Goal: Task Accomplishment & Management: Use online tool/utility

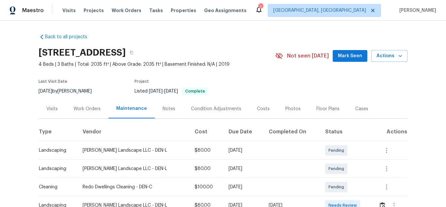
scroll to position [98, 0]
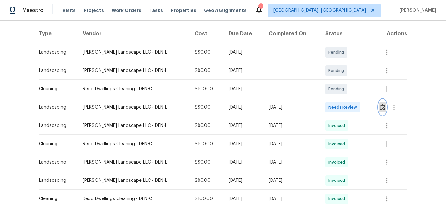
click at [380, 108] on img "button" at bounding box center [383, 107] width 6 height 6
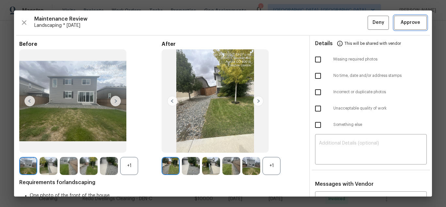
click at [408, 25] on span "Approve" at bounding box center [411, 23] width 20 height 8
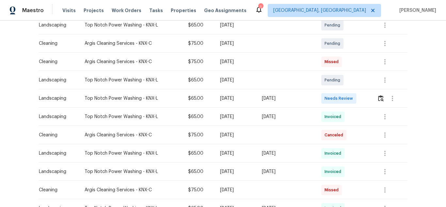
scroll to position [131, 0]
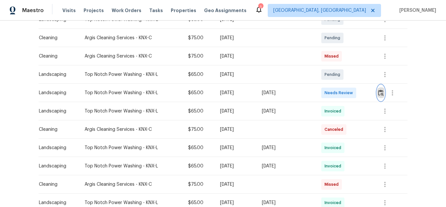
click at [379, 96] on button "button" at bounding box center [381, 93] width 8 height 16
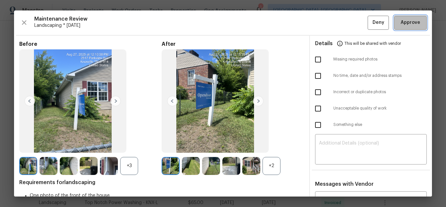
click at [401, 22] on span "Approve" at bounding box center [411, 23] width 20 height 8
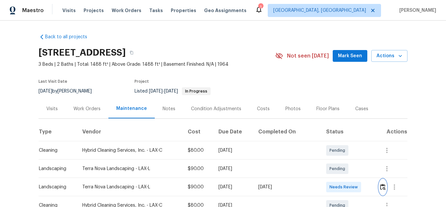
click at [380, 186] on img "button" at bounding box center [383, 187] width 6 height 6
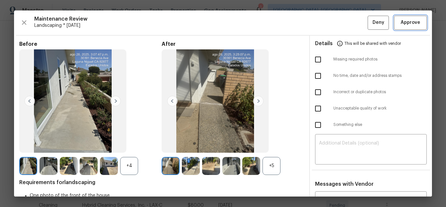
click at [410, 23] on span "Approve" at bounding box center [411, 23] width 20 height 8
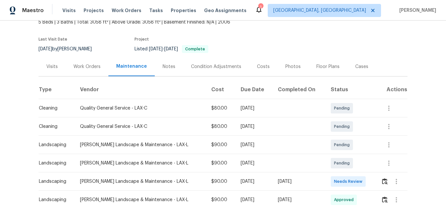
scroll to position [98, 0]
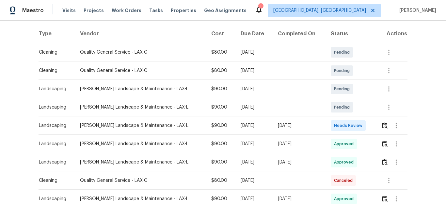
click at [378, 125] on td at bounding box center [392, 125] width 32 height 18
click at [382, 122] on img "button" at bounding box center [385, 125] width 6 height 6
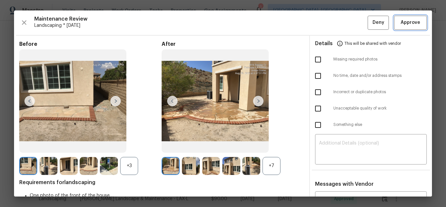
click at [401, 25] on span "Approve" at bounding box center [411, 23] width 20 height 8
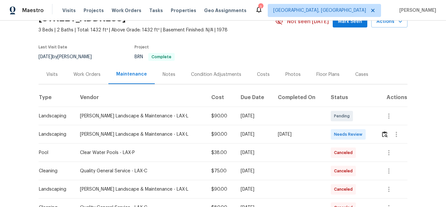
scroll to position [98, 0]
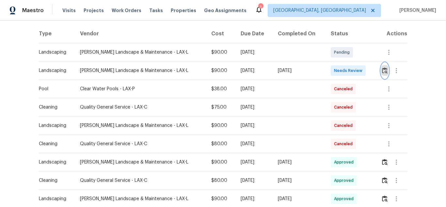
click at [382, 70] on img "button" at bounding box center [385, 70] width 6 height 6
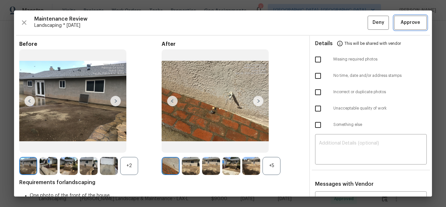
click at [403, 26] on span "Approve" at bounding box center [411, 23] width 20 height 8
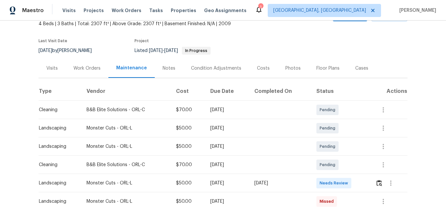
scroll to position [98, 0]
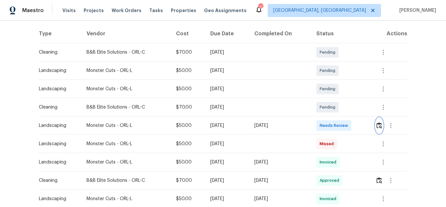
click at [377, 127] on img "button" at bounding box center [380, 125] width 6 height 6
click at [380, 124] on img "button" at bounding box center [380, 125] width 6 height 6
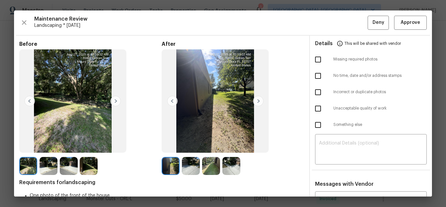
scroll to position [33, 0]
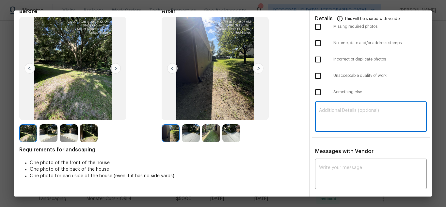
click at [354, 112] on textarea at bounding box center [371, 117] width 104 height 18
paste textarea "Maintenance Audit Team: Hello! Unfortunately, this Landscaping visit completed …"
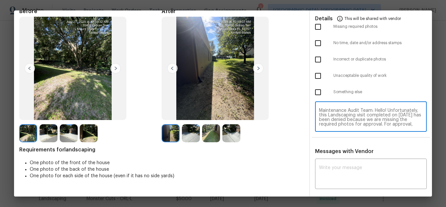
scroll to position [55, 0]
type textarea "Maintenance Audit Team: Hello! Unfortunately, this Landscaping visit completed …"
click at [356, 165] on textarea at bounding box center [371, 174] width 104 height 18
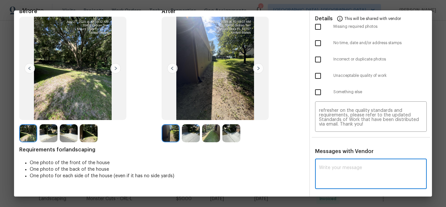
paste textarea "Maintenance Audit Team: Hello! Unfortunately, this Landscaping visit completed …"
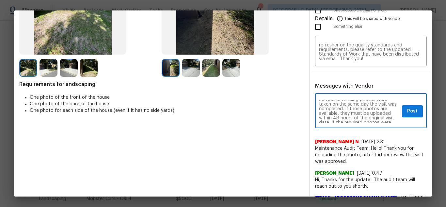
scroll to position [39, 0]
type textarea "Maintenance Audit Team: Hello! Unfortunately, this Landscaping visit completed …"
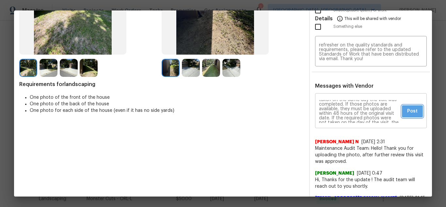
click at [402, 113] on button "Post" at bounding box center [412, 111] width 21 height 12
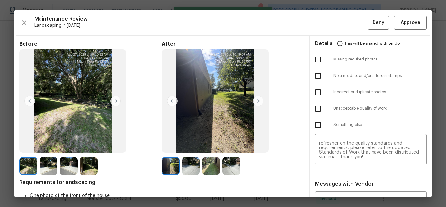
scroll to position [0, 0]
click at [316, 61] on input "checkbox" at bounding box center [318, 60] width 14 height 14
checkbox input "true"
click at [373, 21] on span "Deny" at bounding box center [379, 23] width 12 height 8
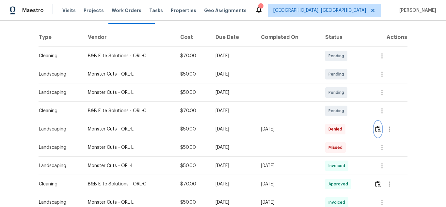
scroll to position [98, 0]
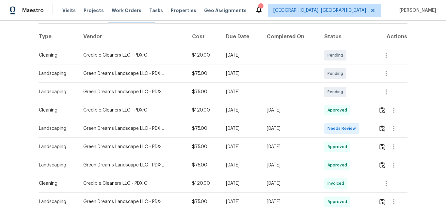
scroll to position [98, 0]
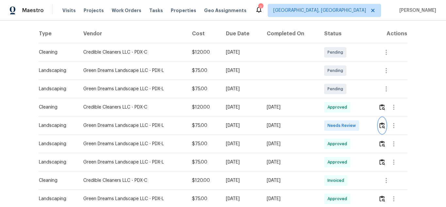
click at [383, 127] on img "button" at bounding box center [383, 125] width 6 height 6
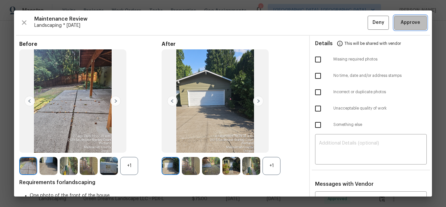
click at [412, 22] on span "Approve" at bounding box center [411, 23] width 20 height 8
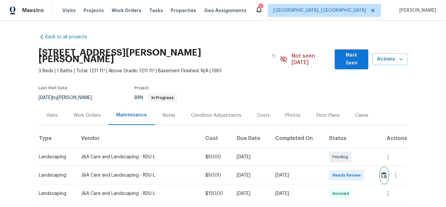
click at [381, 173] on button "button" at bounding box center [385, 175] width 8 height 16
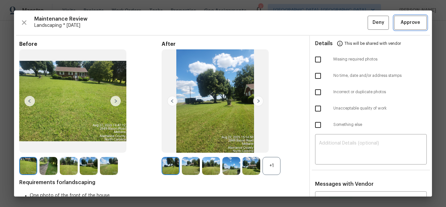
click at [409, 23] on span "Approve" at bounding box center [411, 23] width 20 height 8
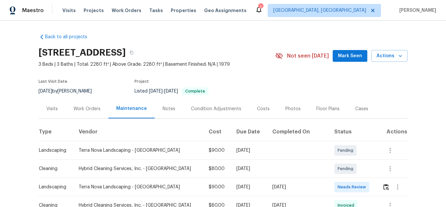
scroll to position [98, 0]
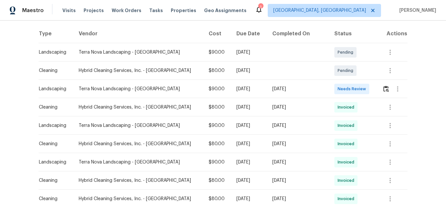
click at [377, 91] on td at bounding box center [392, 89] width 30 height 18
click at [384, 86] on img "button" at bounding box center [387, 89] width 6 height 6
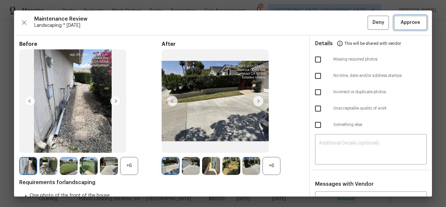
click at [412, 24] on span "Approve" at bounding box center [411, 23] width 20 height 8
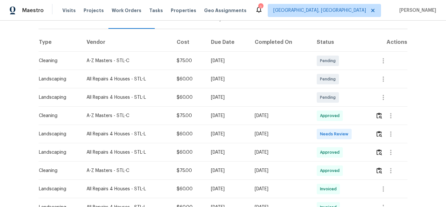
scroll to position [98, 0]
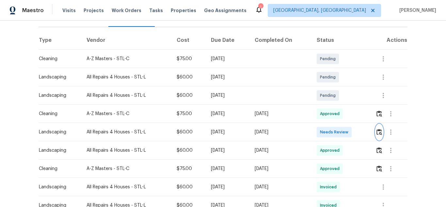
click at [378, 129] on img "button" at bounding box center [380, 132] width 6 height 6
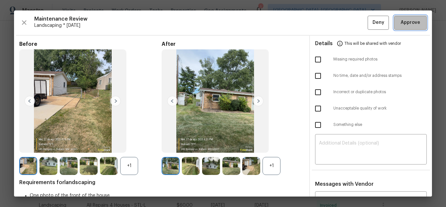
click at [401, 26] on span "Approve" at bounding box center [411, 23] width 20 height 8
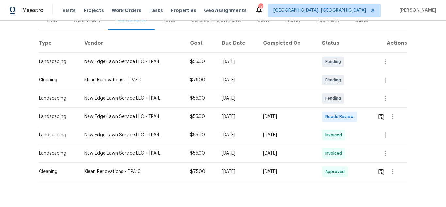
scroll to position [107, 0]
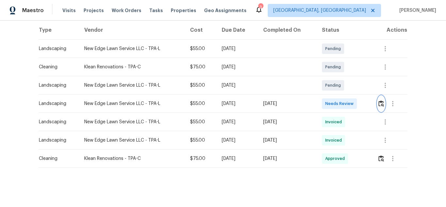
click at [383, 100] on img "button" at bounding box center [382, 103] width 6 height 6
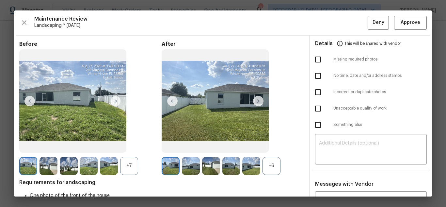
click at [388, 20] on div "Maintenance Review Landscaping * [DATE] Deny Approve" at bounding box center [223, 23] width 408 height 14
click at [404, 22] on span "Approve" at bounding box center [411, 23] width 20 height 8
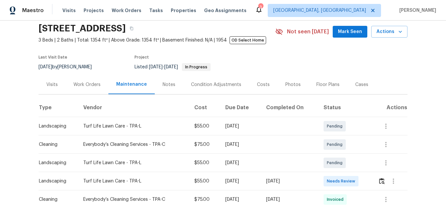
scroll to position [98, 0]
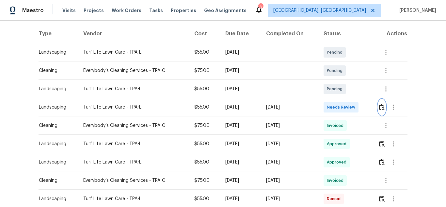
click at [382, 108] on img "button" at bounding box center [382, 107] width 6 height 6
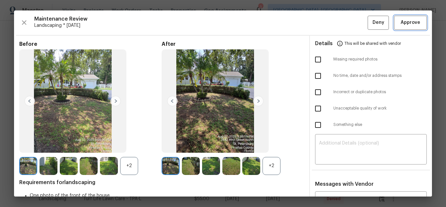
drag, startPoint x: 415, startPoint y: 24, endPoint x: 345, endPoint y: 12, distance: 71.6
click at [414, 24] on span "Approve" at bounding box center [411, 23] width 22 height 8
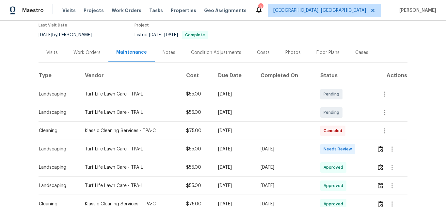
scroll to position [65, 0]
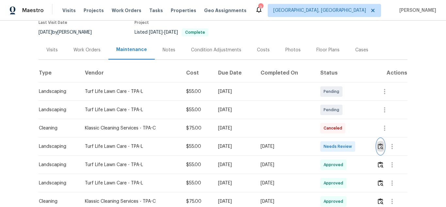
click at [379, 143] on img "button" at bounding box center [381, 146] width 6 height 6
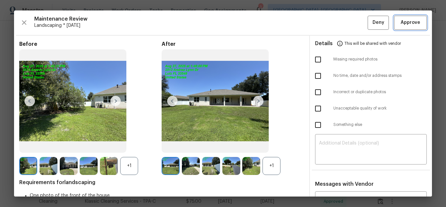
click at [400, 24] on span "Approve" at bounding box center [411, 23] width 22 height 8
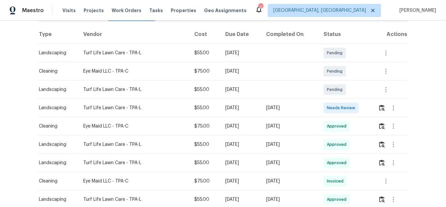
scroll to position [98, 0]
click at [379, 110] on button "button" at bounding box center [382, 107] width 8 height 16
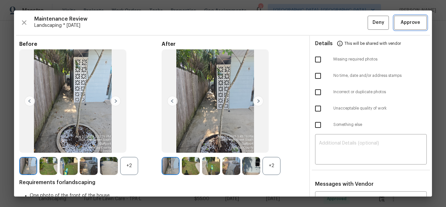
click at [405, 25] on span "Approve" at bounding box center [411, 23] width 20 height 8
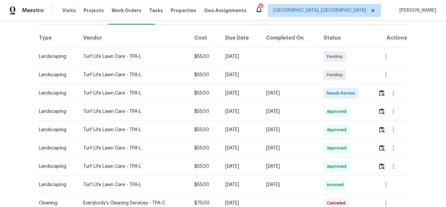
scroll to position [98, 0]
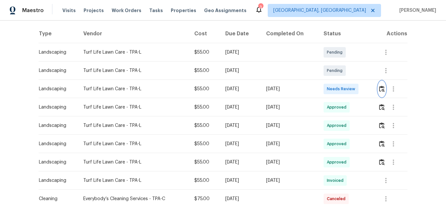
click at [380, 90] on img "button" at bounding box center [382, 89] width 6 height 6
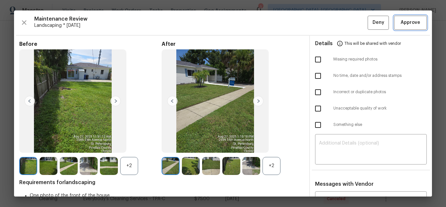
click at [410, 24] on span "Approve" at bounding box center [411, 23] width 20 height 8
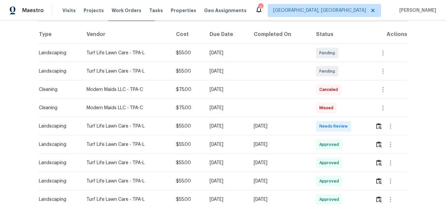
scroll to position [98, 0]
click at [375, 125] on button "button" at bounding box center [379, 126] width 8 height 16
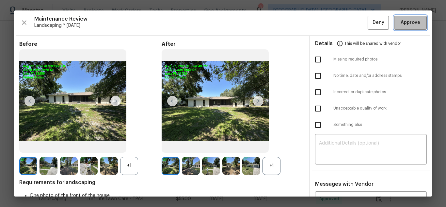
click at [394, 24] on button "Approve" at bounding box center [410, 23] width 33 height 14
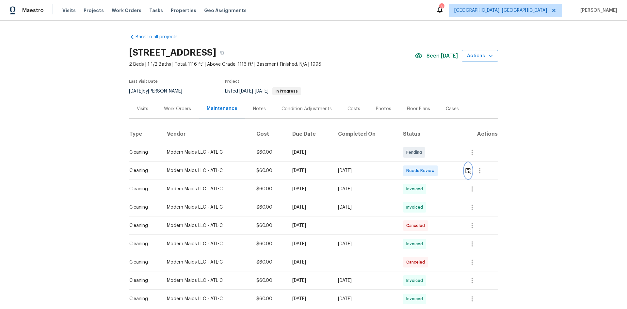
click at [446, 168] on button "button" at bounding box center [469, 171] width 8 height 16
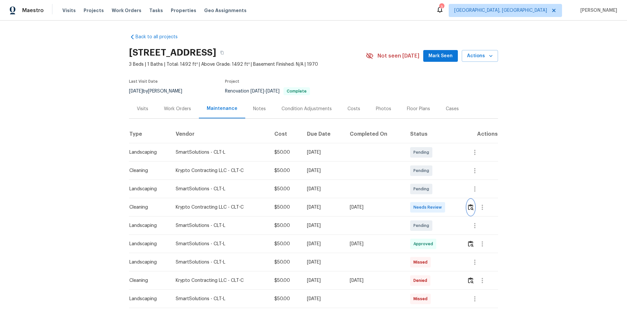
click at [446, 207] on button "button" at bounding box center [471, 207] width 8 height 16
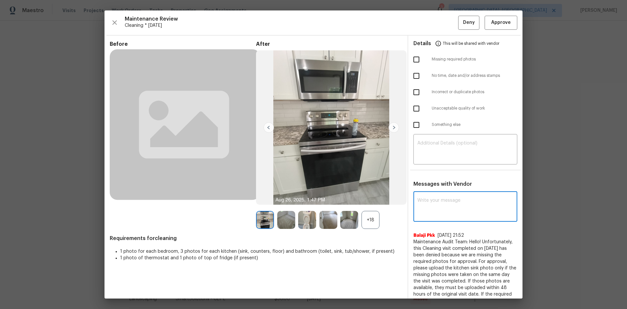
click at [445, 207] on textarea at bounding box center [466, 207] width 96 height 18
click at [421, 200] on textarea at bounding box center [466, 207] width 96 height 18
paste textarea "Maintenance Audit Team: Hello! Unfortunately this cleaning visit completed on 0…"
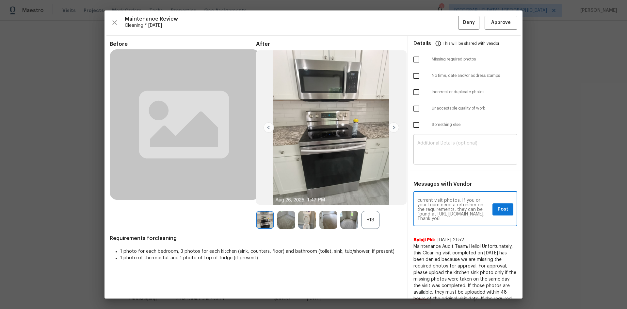
type textarea "Maintenance Audit Team: Hello! Unfortunately this cleaning visit completed on 0…"
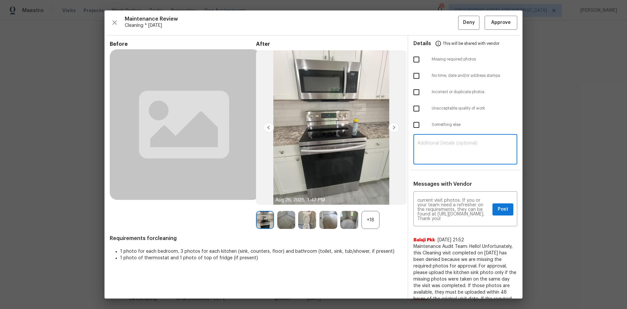
click at [439, 141] on textarea at bounding box center [466, 150] width 96 height 18
paste textarea "Maintenance Audit Team: Hello! Unfortunately this cleaning visit completed on 0…"
type textarea "Maintenance Audit Team: Hello! Unfortunately this cleaning visit completed on 0…"
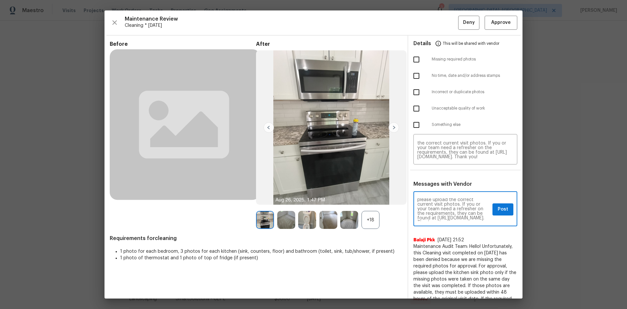
scroll to position [59, 0]
click at [446, 200] on div "Maintenance Audit Team: Hello! Unfortunately this cleaning visit completed on 0…" at bounding box center [466, 209] width 104 height 33
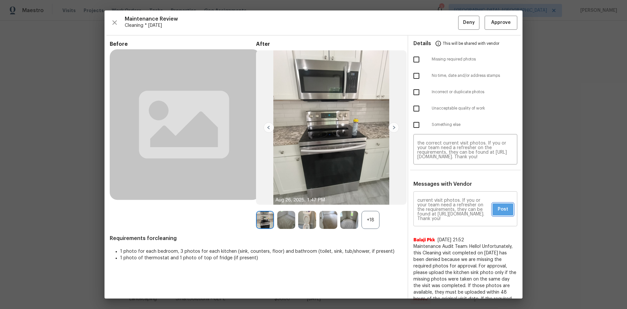
click at [446, 207] on span "Post" at bounding box center [503, 209] width 10 height 8
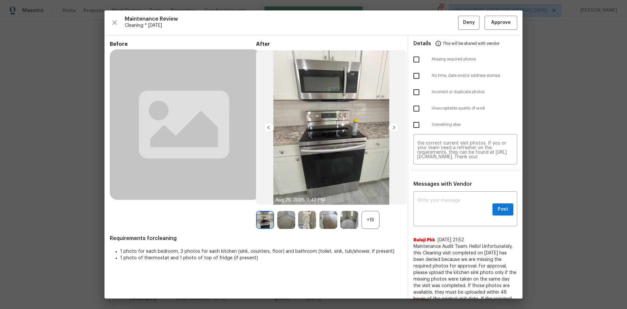
scroll to position [0, 0]
click at [413, 88] on input "checkbox" at bounding box center [417, 92] width 14 height 14
checkbox input "true"
click at [413, 124] on input "checkbox" at bounding box center [417, 125] width 14 height 14
checkbox input "true"
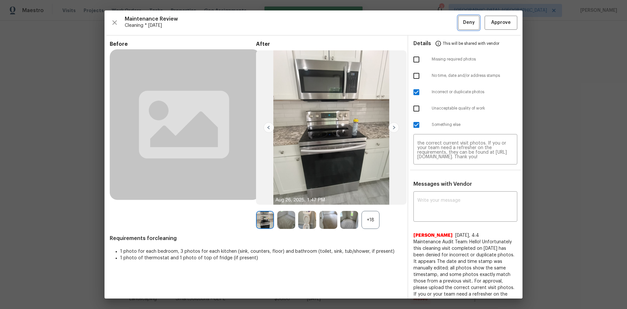
click at [446, 23] on button "Deny" at bounding box center [468, 23] width 21 height 14
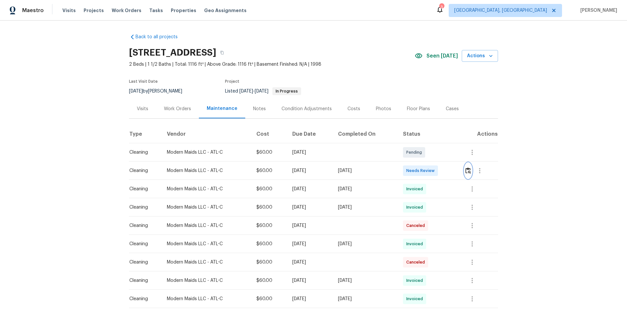
click at [469, 169] on img "button" at bounding box center [469, 170] width 6 height 6
